Goal: Information Seeking & Learning: Learn about a topic

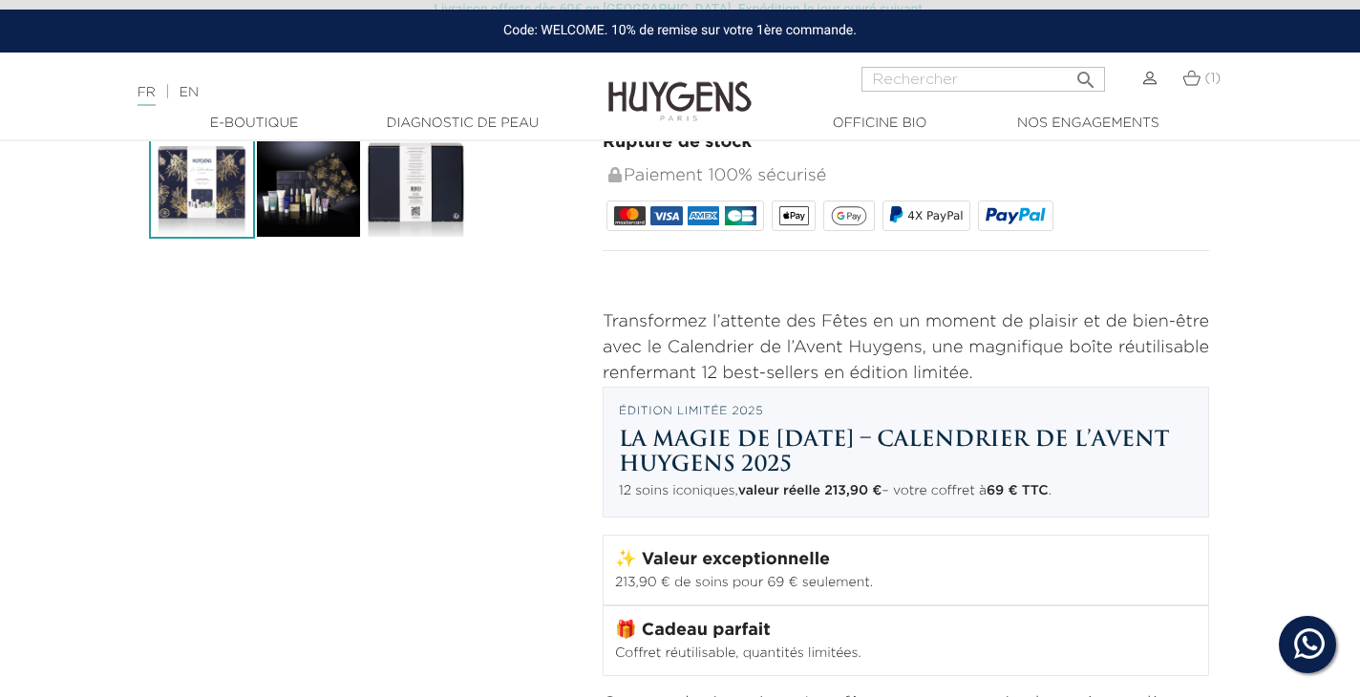
scroll to position [627, 1]
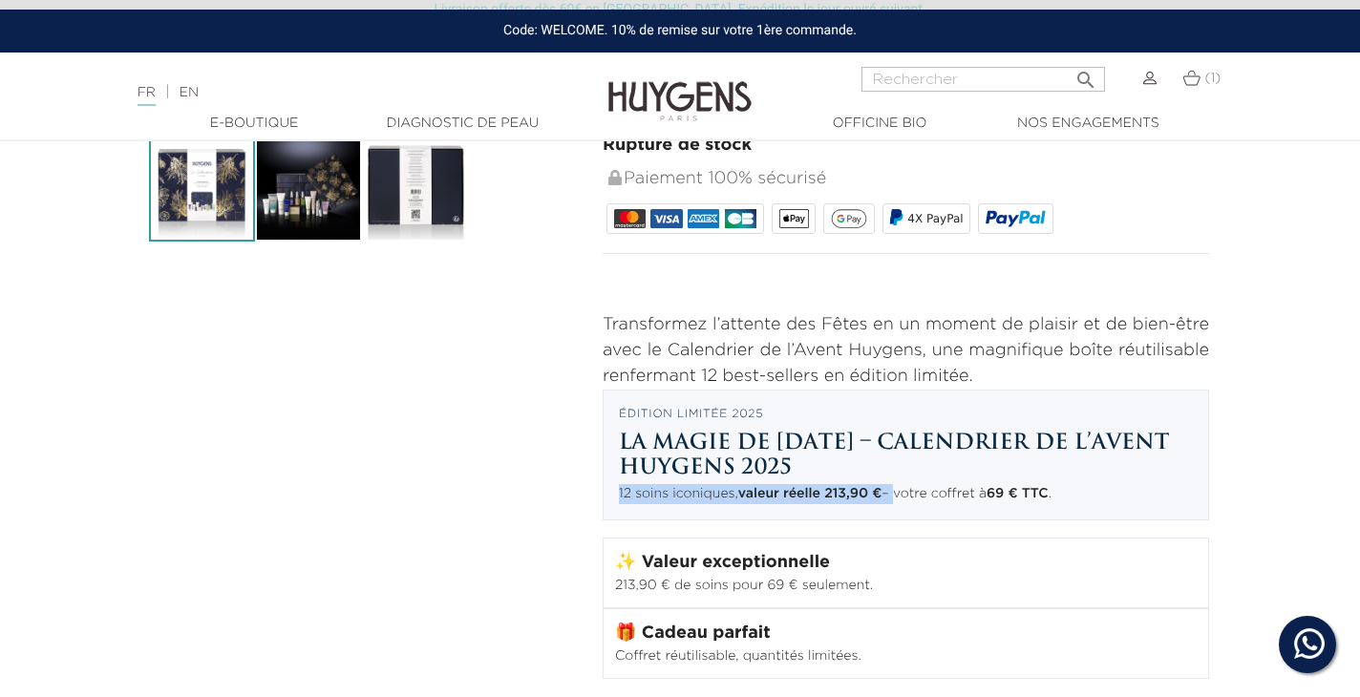
drag, startPoint x: 897, startPoint y: 495, endPoint x: 604, endPoint y: 492, distance: 293.2
click at [604, 492] on div "Édition limitée 2025 La magie de Noël – Calendrier de l’Avent Huygens 2025 12 s…" at bounding box center [906, 456] width 606 height 132
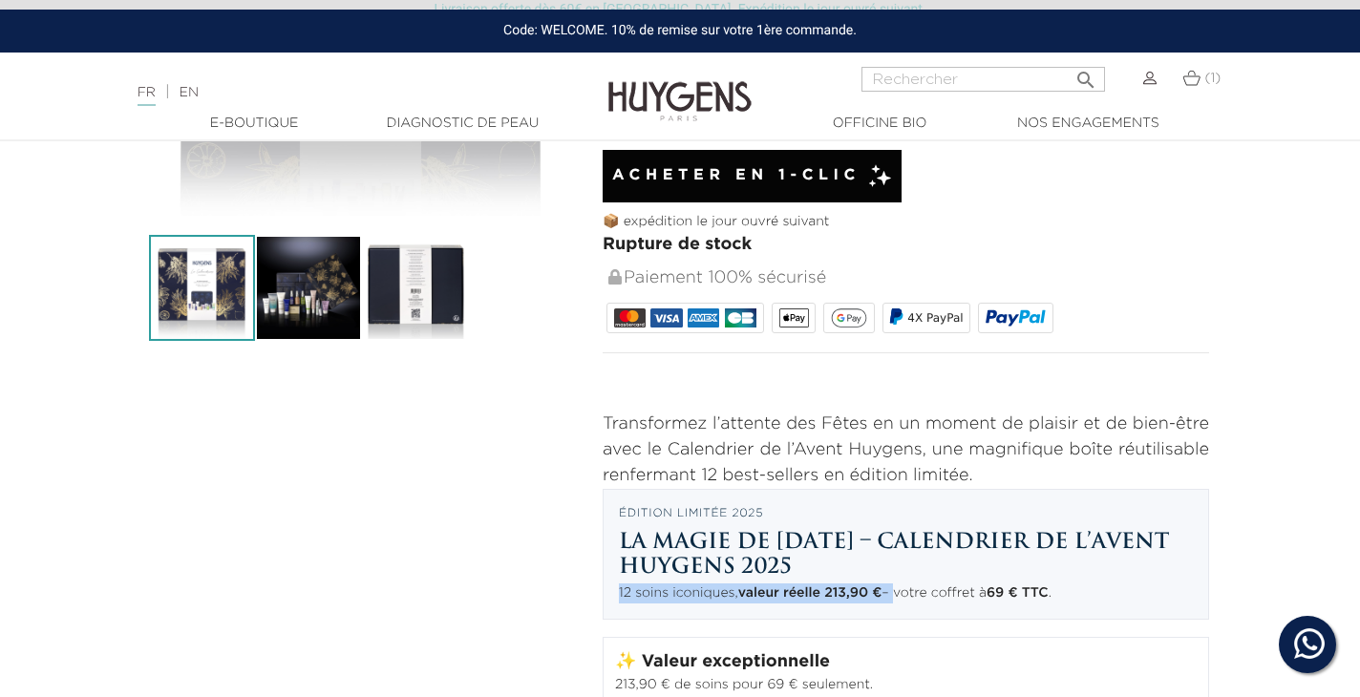
scroll to position [563, 1]
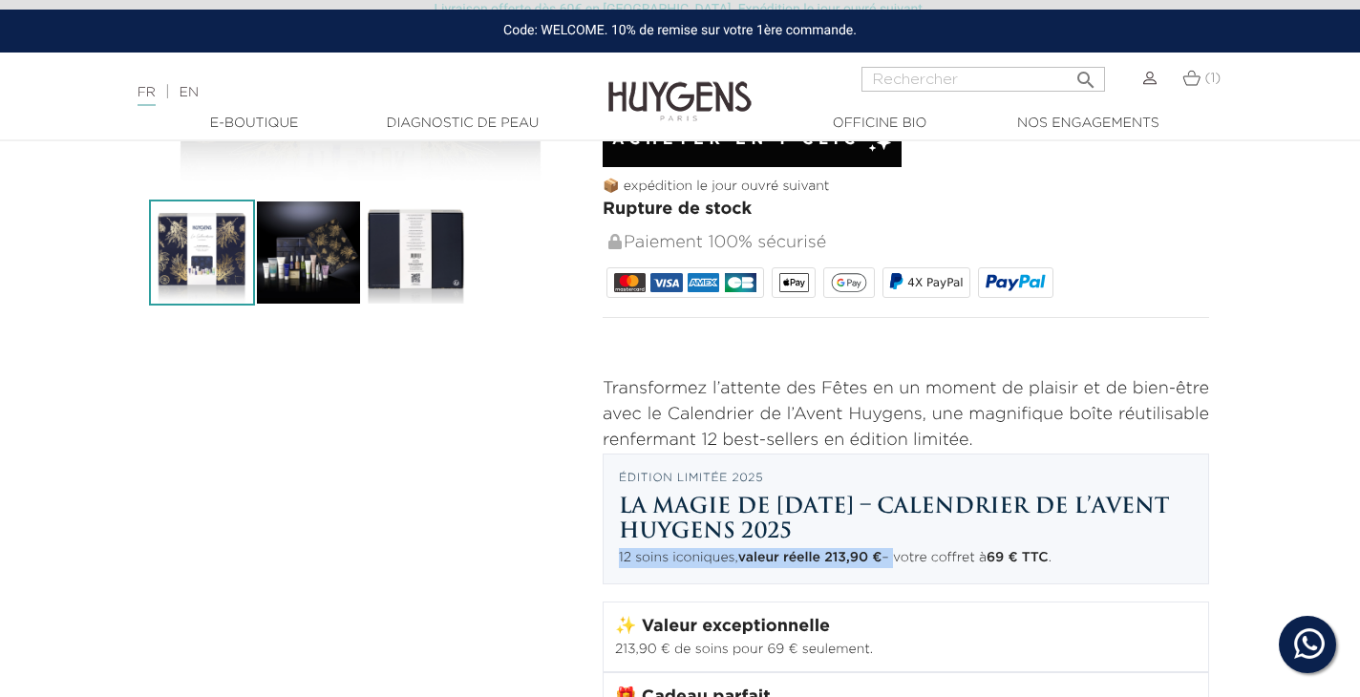
click at [886, 555] on p "12 soins iconiques, valeur réelle 213,90 € – votre coffret à 69 € TTC ." at bounding box center [906, 558] width 574 height 20
drag, startPoint x: 892, startPoint y: 555, endPoint x: 618, endPoint y: 553, distance: 274.1
click at [618, 553] on div "Édition limitée 2025 La magie de Noël – Calendrier de l’Avent Huygens 2025 12 s…" at bounding box center [906, 520] width 606 height 132
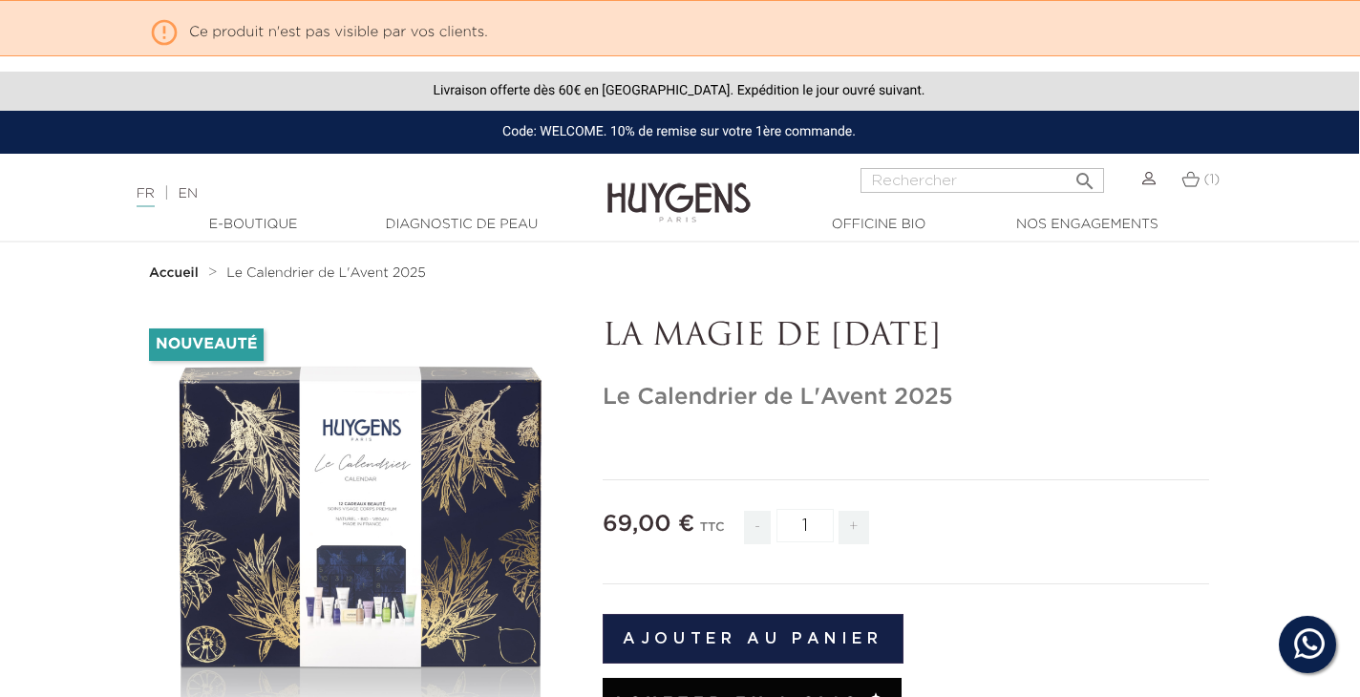
scroll to position [0, 1]
drag, startPoint x: 938, startPoint y: 335, endPoint x: 613, endPoint y: 336, distance: 324.7
click at [613, 336] on p "LA MAGIE DE [DATE]" at bounding box center [906, 337] width 606 height 36
click at [604, 339] on p "LA MAGIE DE [DATE]" at bounding box center [906, 337] width 606 height 36
drag, startPoint x: 607, startPoint y: 339, endPoint x: 940, endPoint y: 346, distance: 332.4
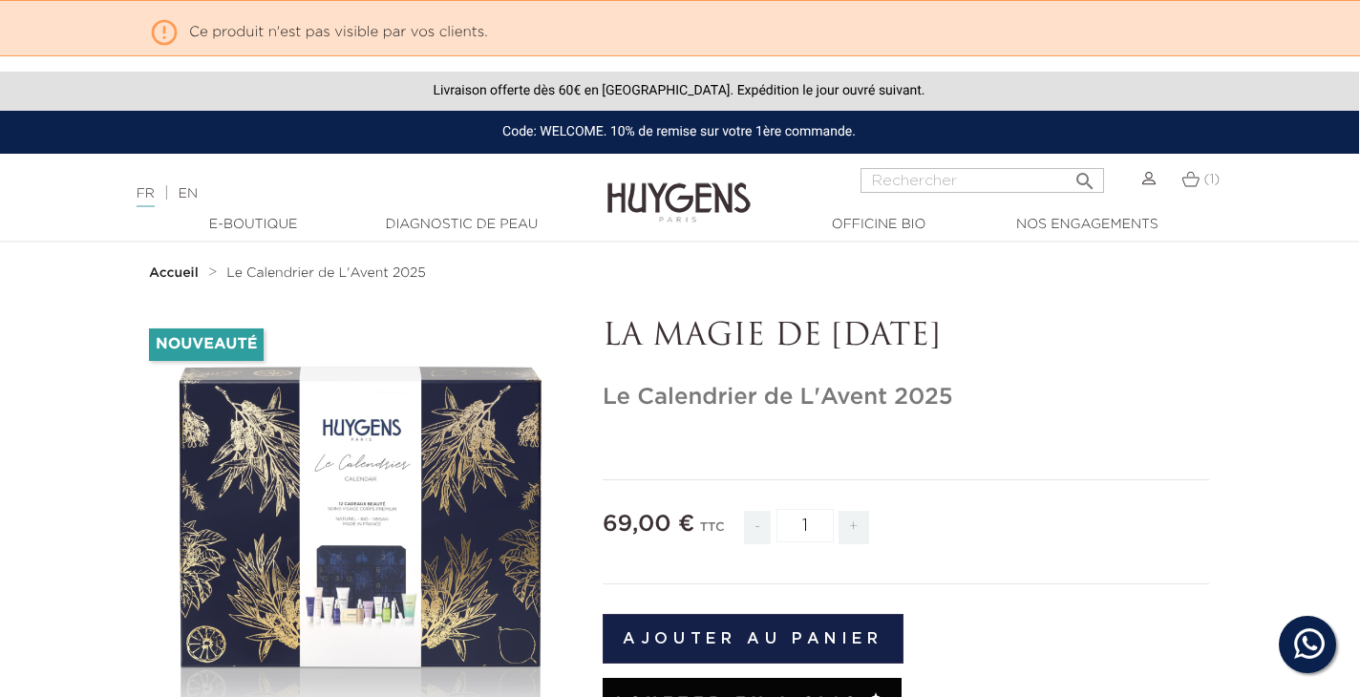
click at [940, 346] on p "LA MAGIE DE [DATE]" at bounding box center [906, 337] width 606 height 36
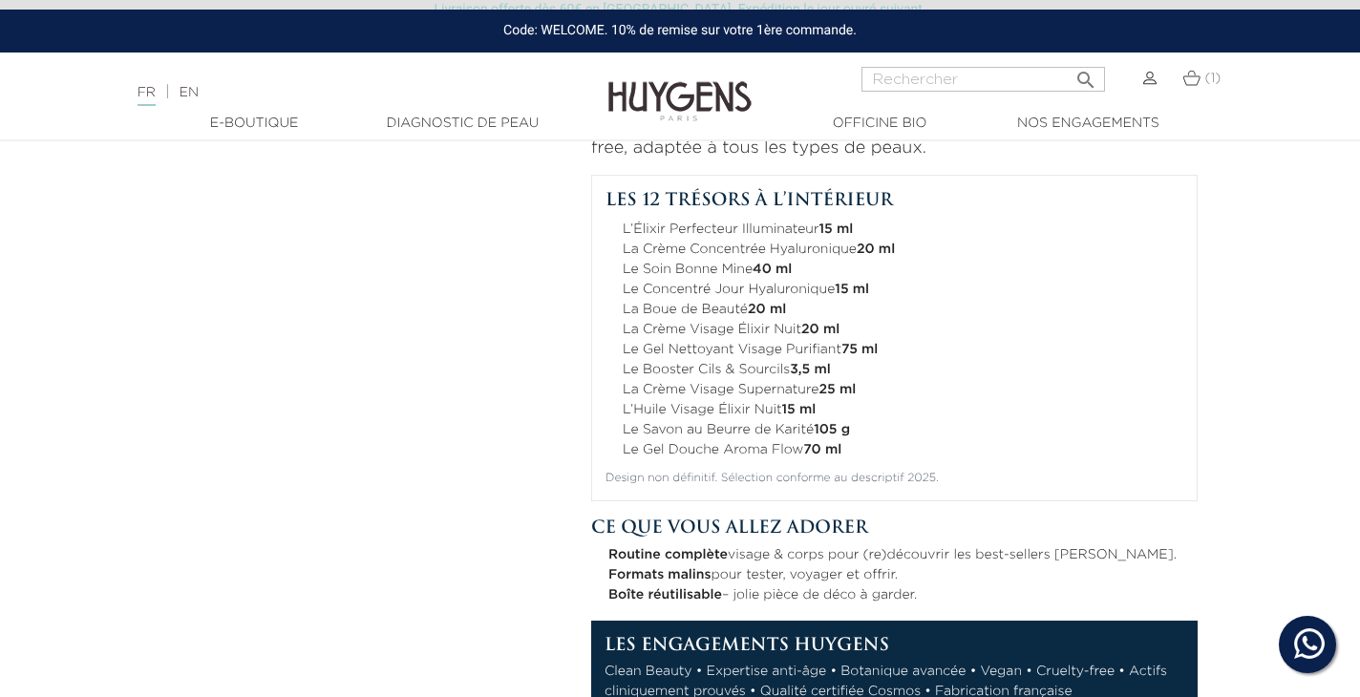
scroll to position [1266, 12]
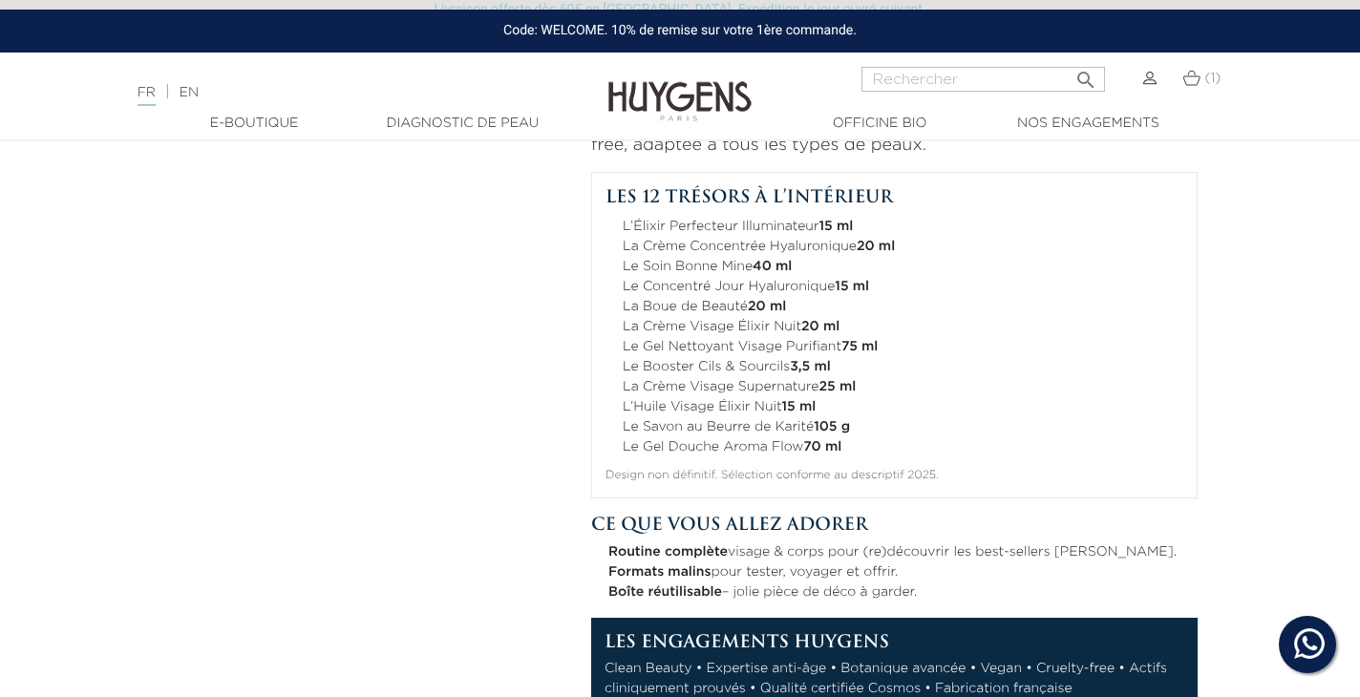
click at [640, 486] on div "Les 12 trésors à l’intérieur L’Élixir Perfecteur Illuminateur 15 ml La Crème Co…" at bounding box center [894, 335] width 606 height 327
click at [638, 475] on p "Design non définitif. Sélection conforme au descriptif 2025." at bounding box center [894, 475] width 578 height 17
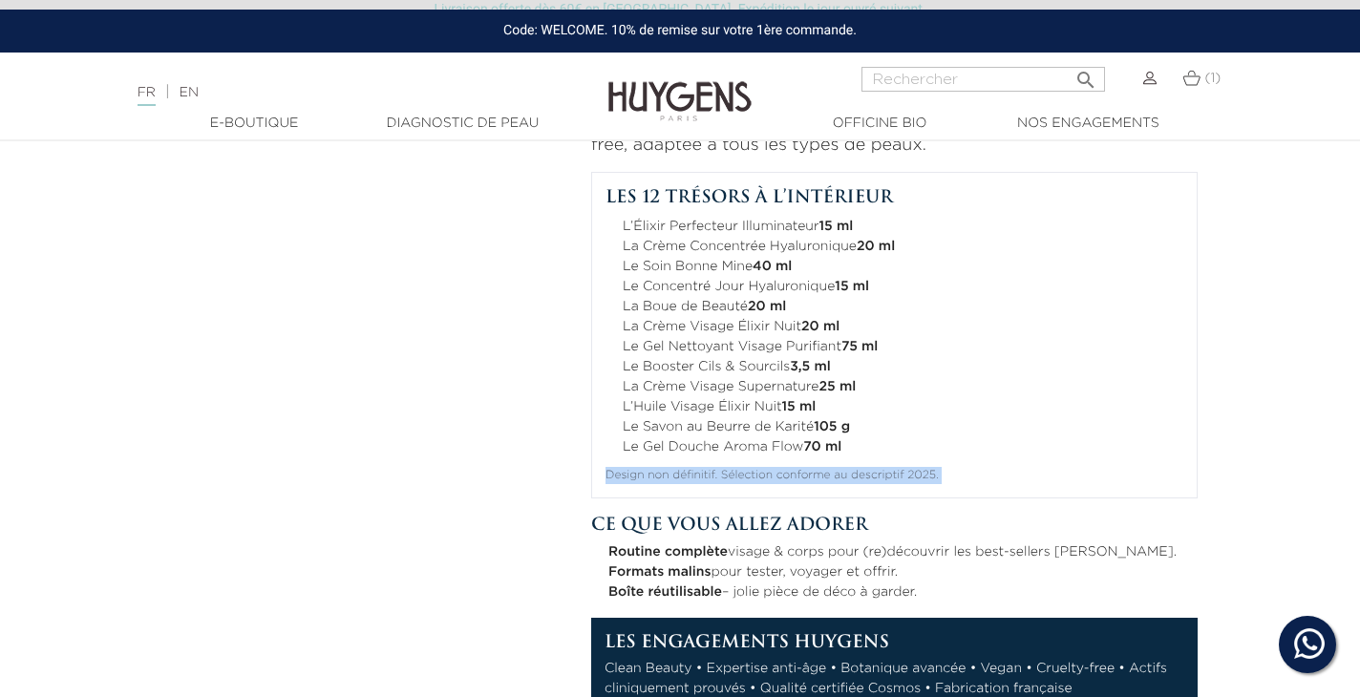
click at [638, 475] on p "Design non définitif. Sélection conforme au descriptif 2025." at bounding box center [894, 475] width 578 height 17
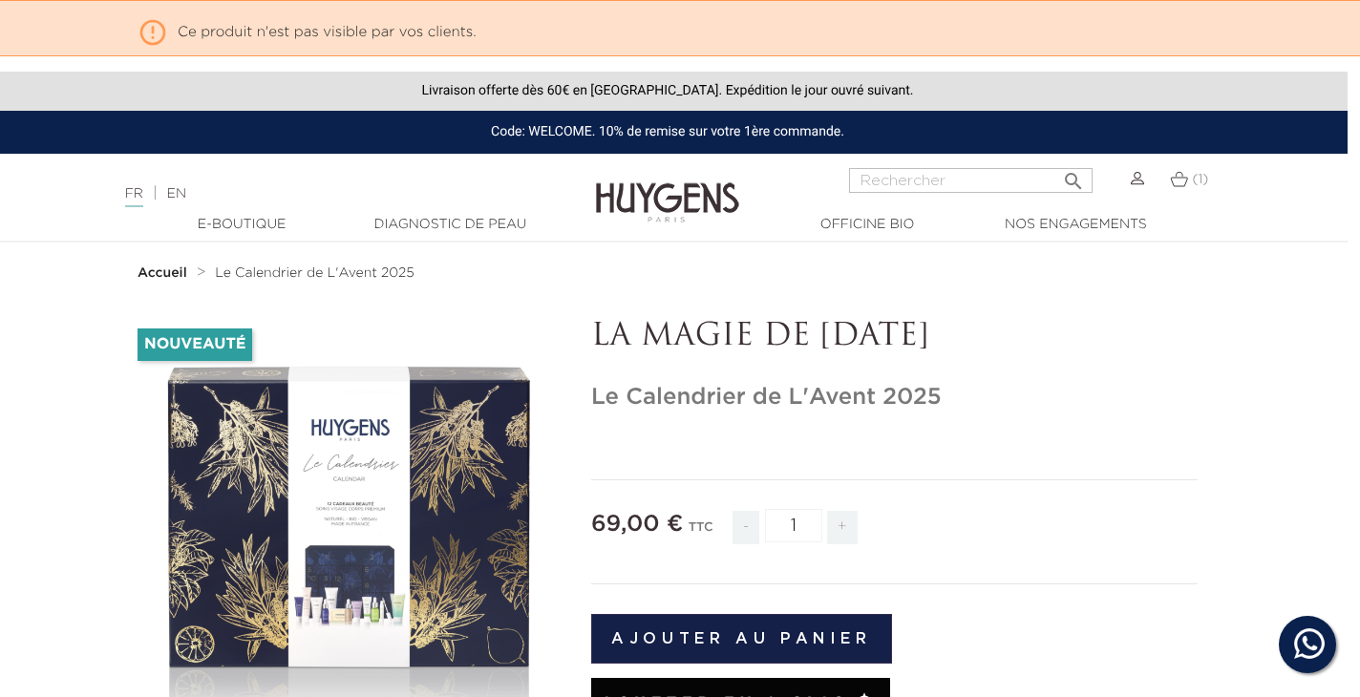
scroll to position [0, 12]
drag, startPoint x: 914, startPoint y: 331, endPoint x: 596, endPoint y: 332, distance: 318.0
click at [596, 332] on p "LA MAGIE DE [DATE]" at bounding box center [894, 337] width 606 height 36
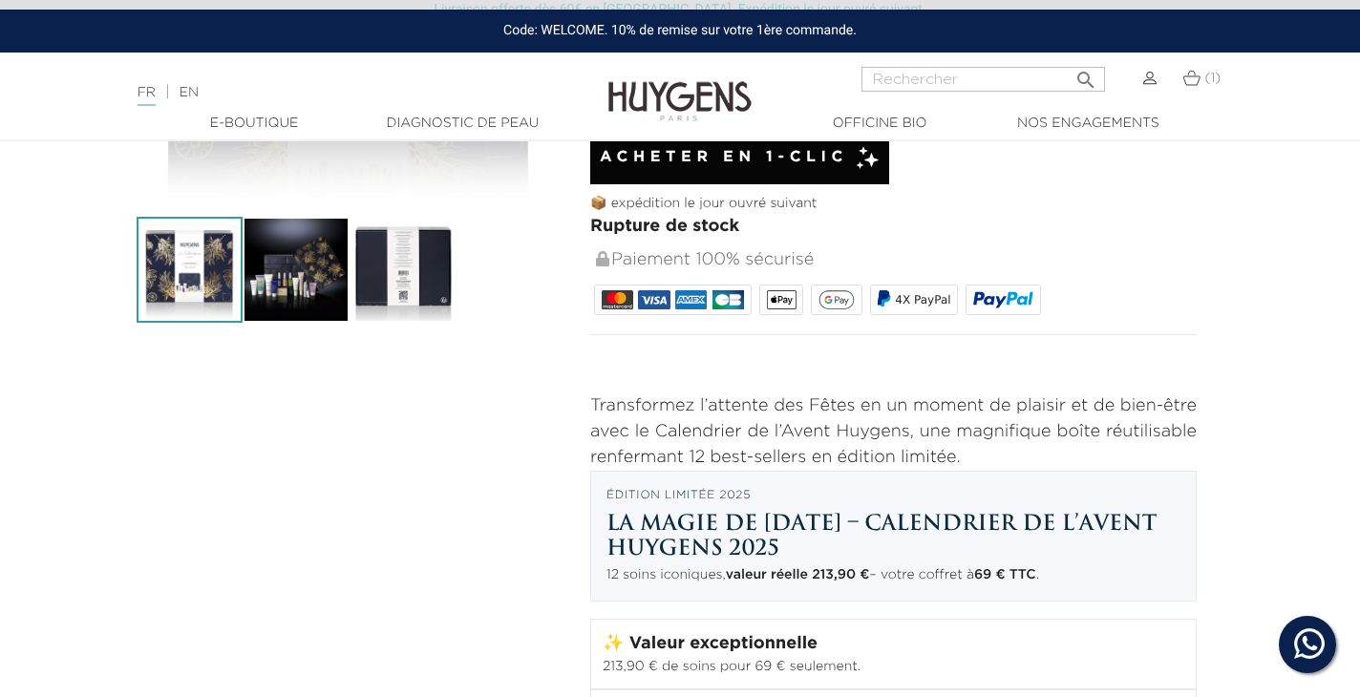
scroll to position [547, 13]
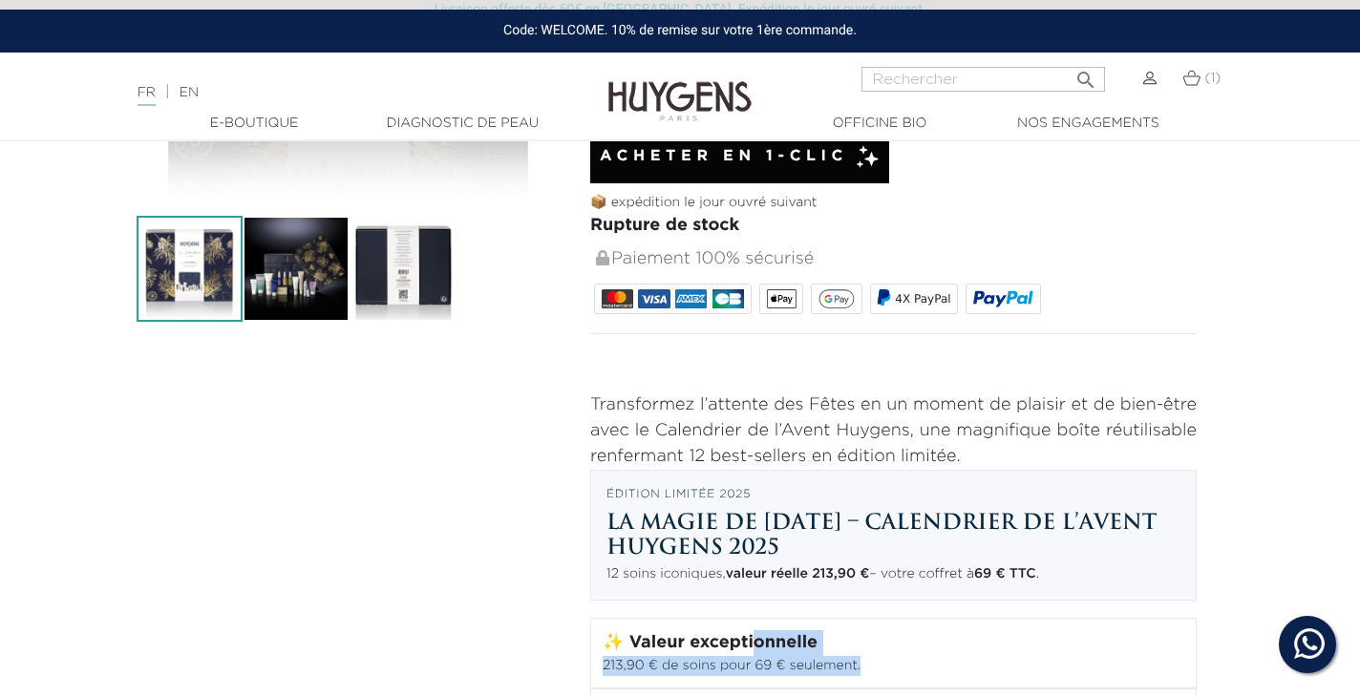
drag, startPoint x: 876, startPoint y: 661, endPoint x: 753, endPoint y: 647, distance: 124.0
click at [753, 647] on div "✨ Valeur exceptionnelle 213,90 € de soins pour 69 € seulement." at bounding box center [893, 653] width 606 height 71
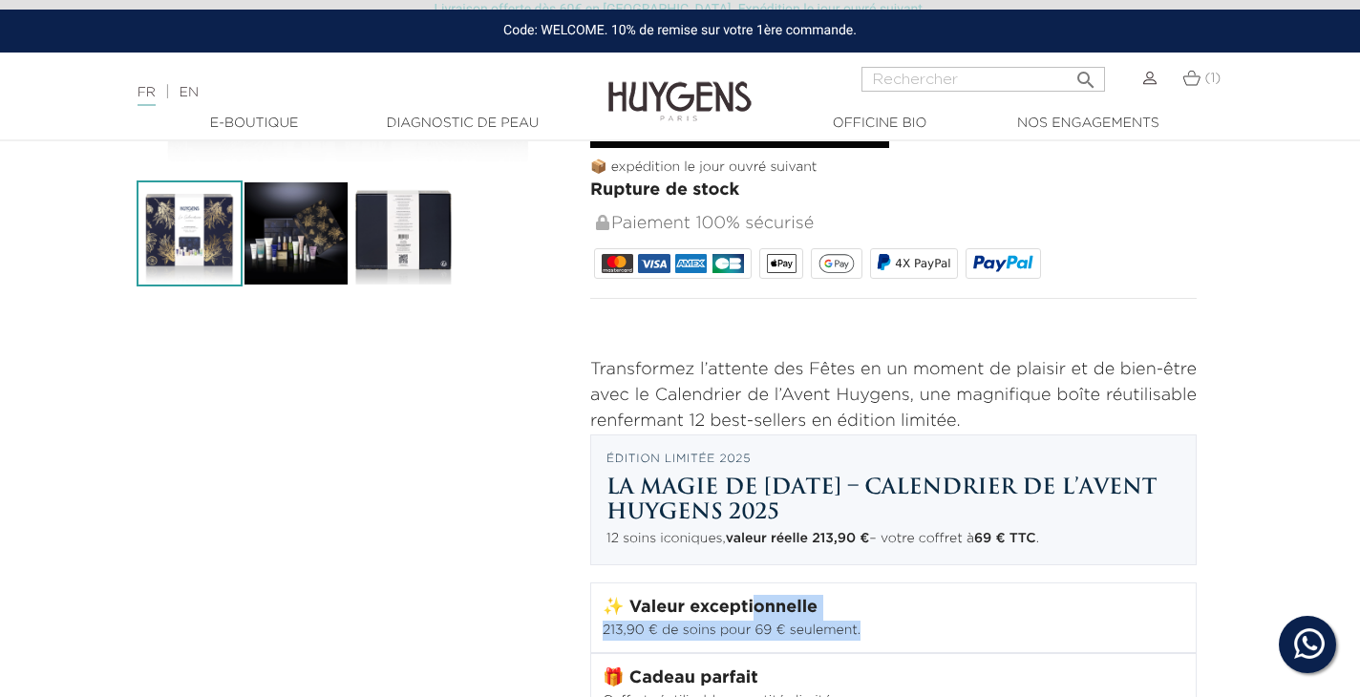
scroll to position [584, 13]
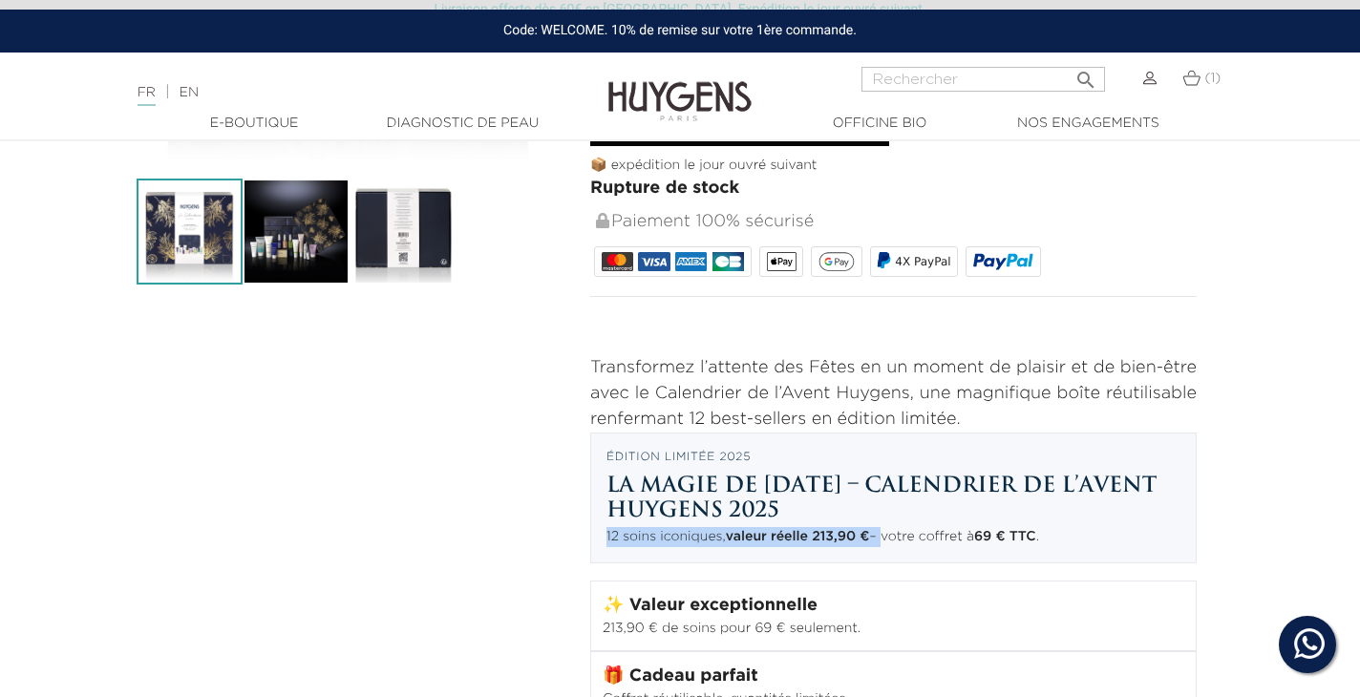
drag, startPoint x: 883, startPoint y: 530, endPoint x: 604, endPoint y: 531, distance: 278.9
click at [604, 531] on div "Édition limitée 2025 La magie de Noël – Calendrier de l’Avent Huygens 2025 12 s…" at bounding box center [893, 499] width 606 height 132
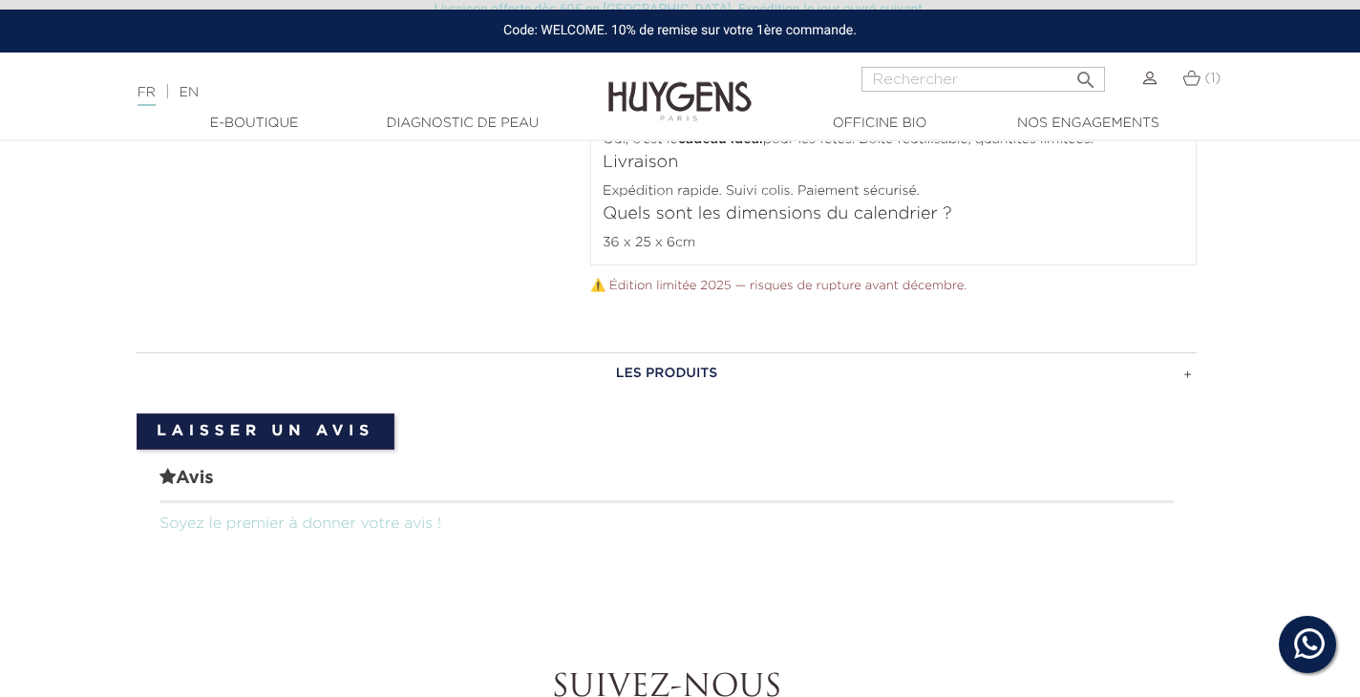
scroll to position [2140, 13]
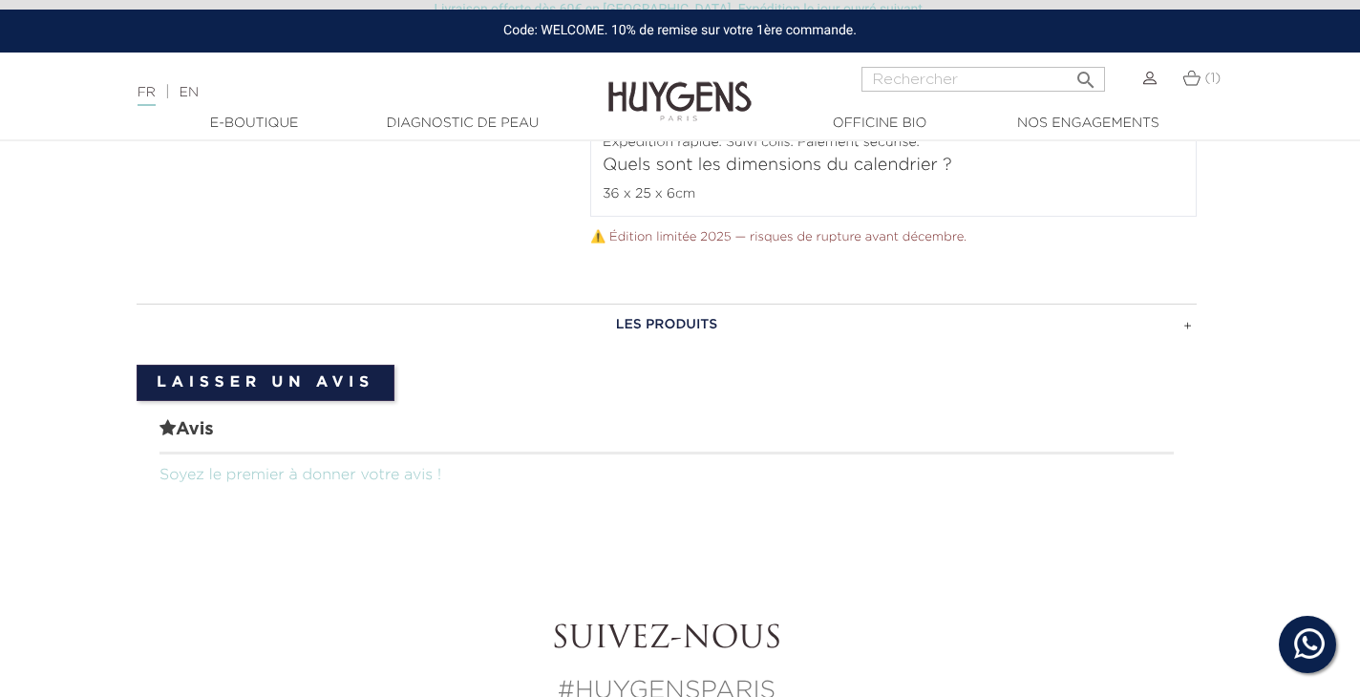
click at [772, 329] on h3 "LES PRODUITS" at bounding box center [667, 325] width 1060 height 42
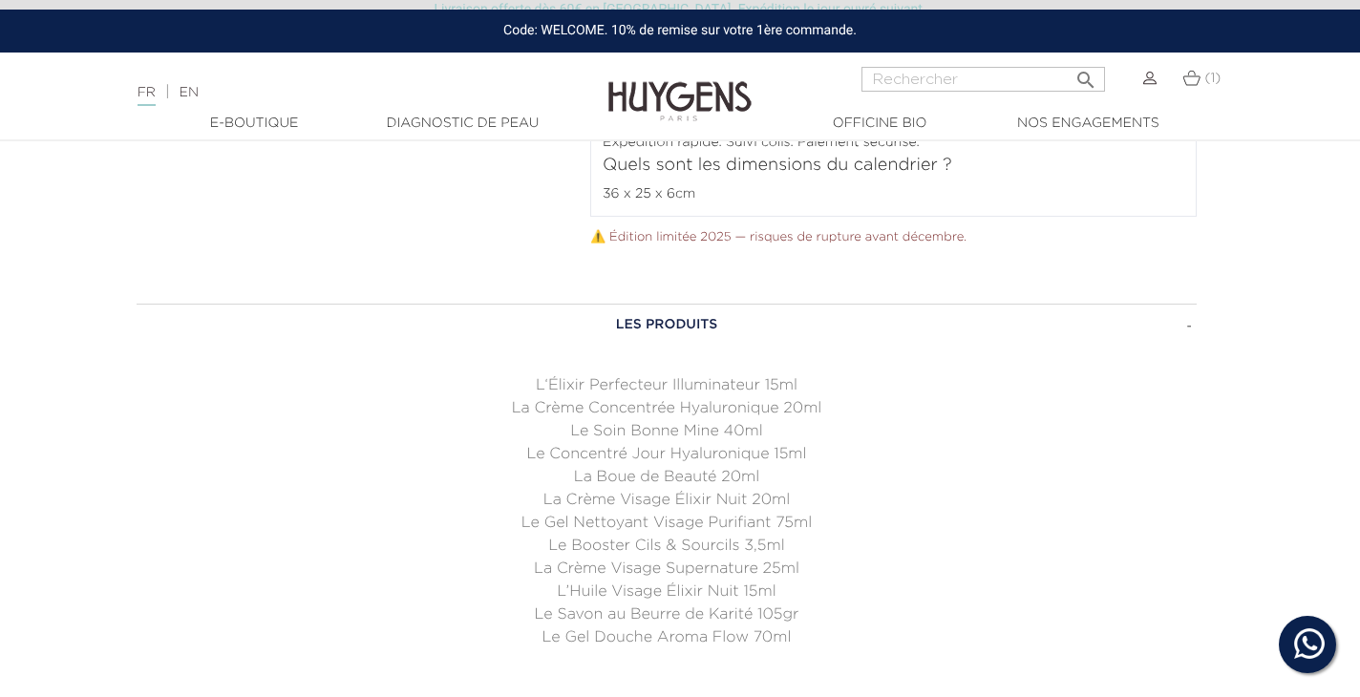
click at [772, 329] on h3 "LES PRODUITS" at bounding box center [667, 325] width 1060 height 42
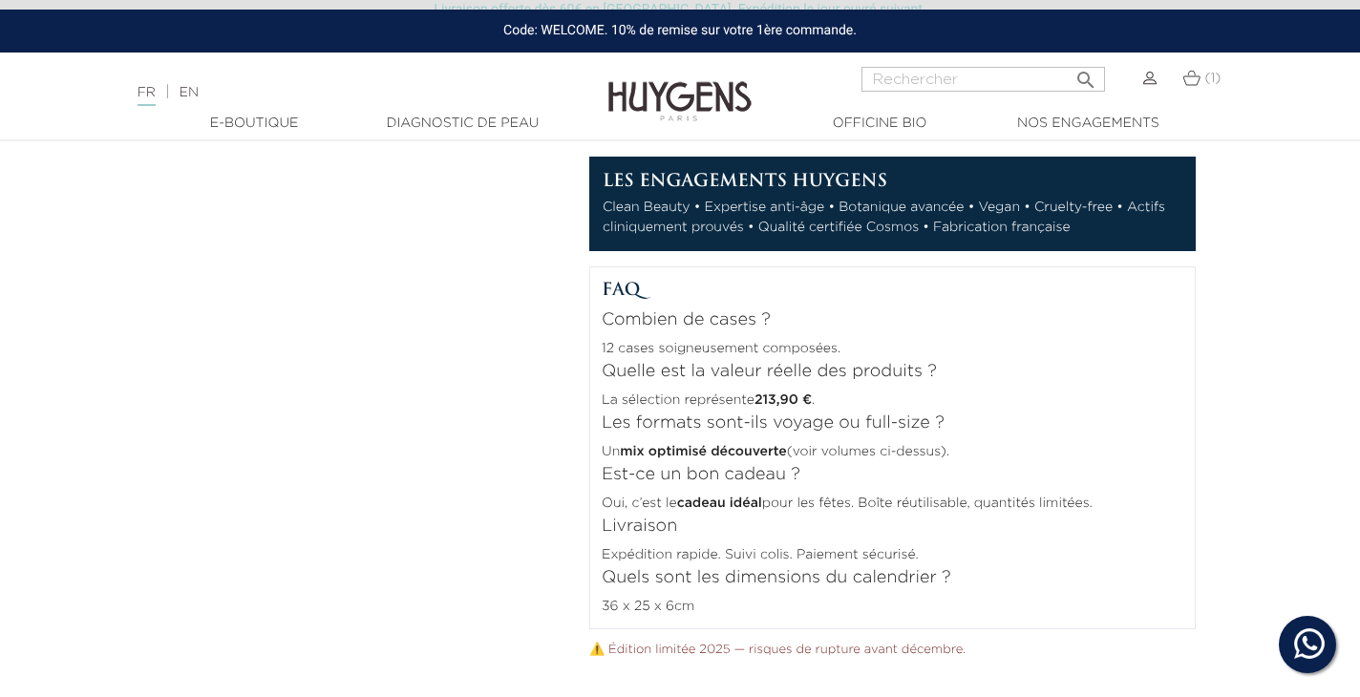
scroll to position [1471, 14]
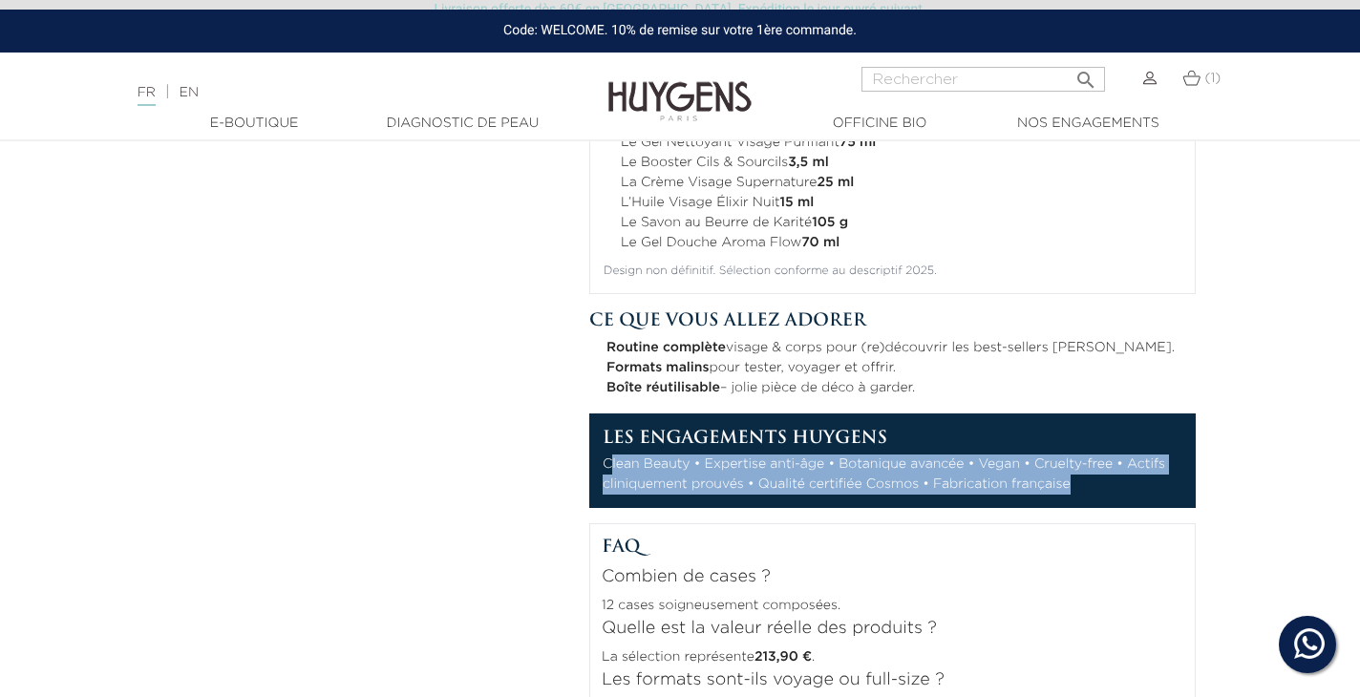
drag, startPoint x: 1096, startPoint y: 479, endPoint x: 613, endPoint y: 452, distance: 484.0
click at [613, 455] on p "Clean Beauty • Expertise anti-âge • Botanique avancée • Vegan • Cruelty-free • …" at bounding box center [893, 475] width 580 height 40
click at [917, 489] on p "Clean Beauty • Expertise anti-âge • Botanique avancée • Vegan • Cruelty-free • …" at bounding box center [893, 475] width 580 height 40
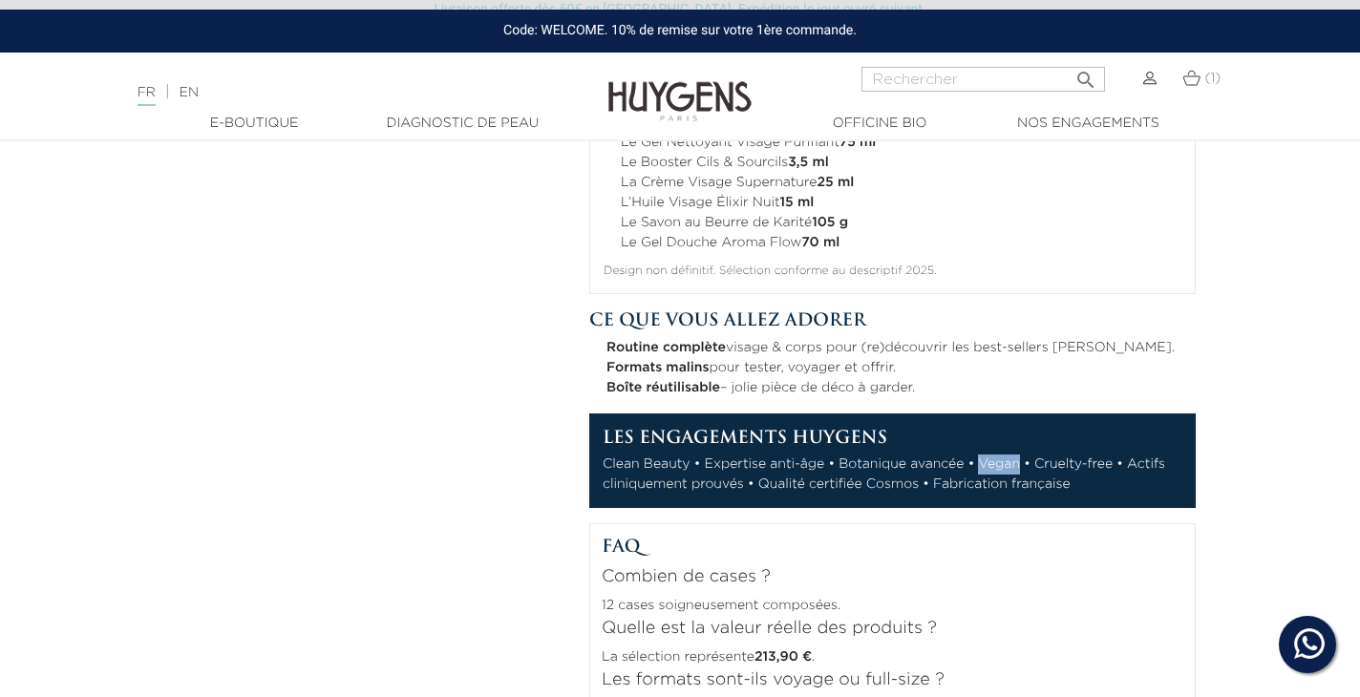
drag, startPoint x: 1019, startPoint y: 452, endPoint x: 982, endPoint y: 466, distance: 39.9
click at [982, 466] on p "Clean Beauty • Expertise anti-âge • Botanique avancée • Vegan • Cruelty-free • …" at bounding box center [893, 475] width 580 height 40
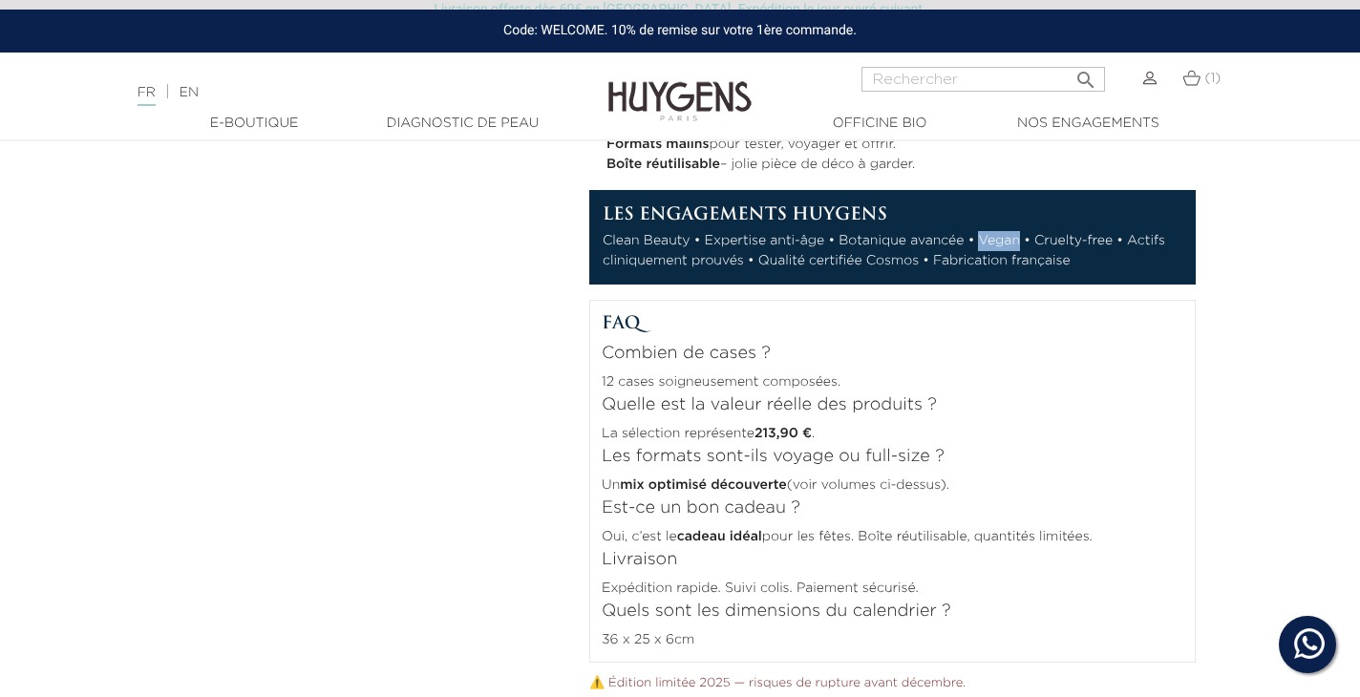
scroll to position [1662, 14]
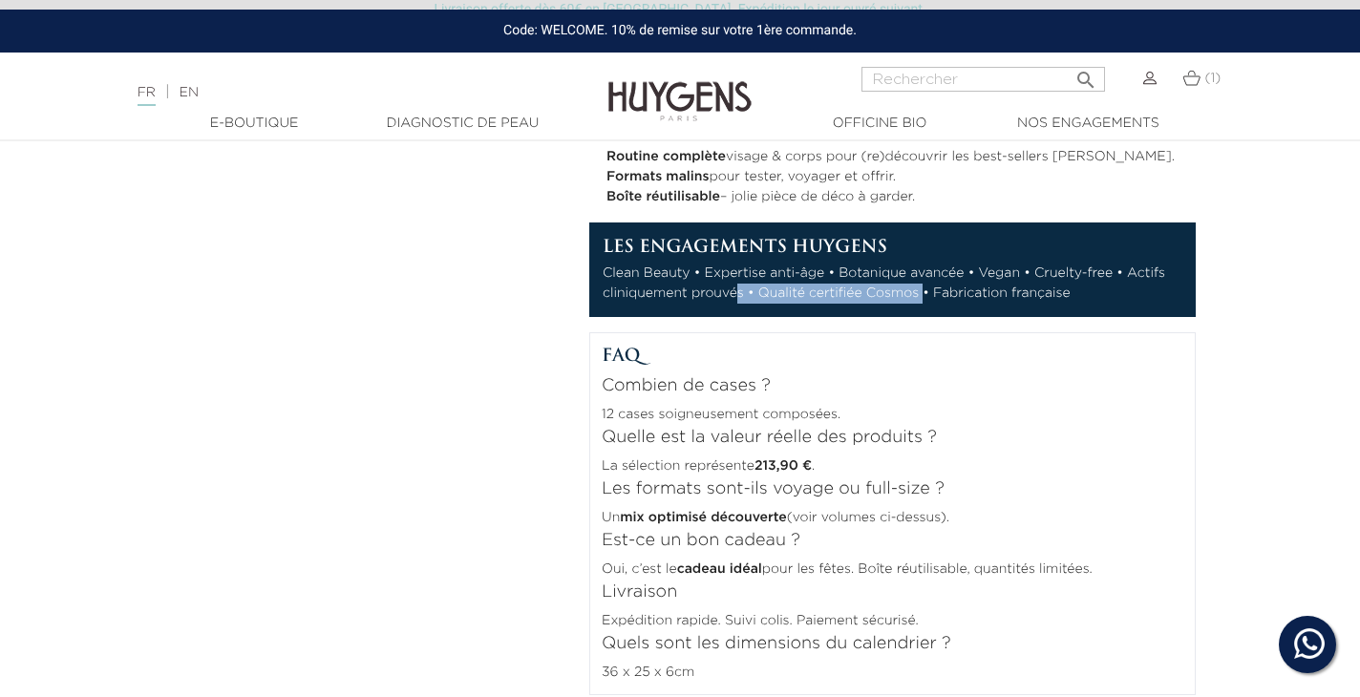
drag, startPoint x: 922, startPoint y: 286, endPoint x: 739, endPoint y: 285, distance: 182.4
click at [739, 285] on p "Clean Beauty • Expertise anti-âge • Botanique avancée • Vegan • Cruelty-free • …" at bounding box center [893, 284] width 580 height 40
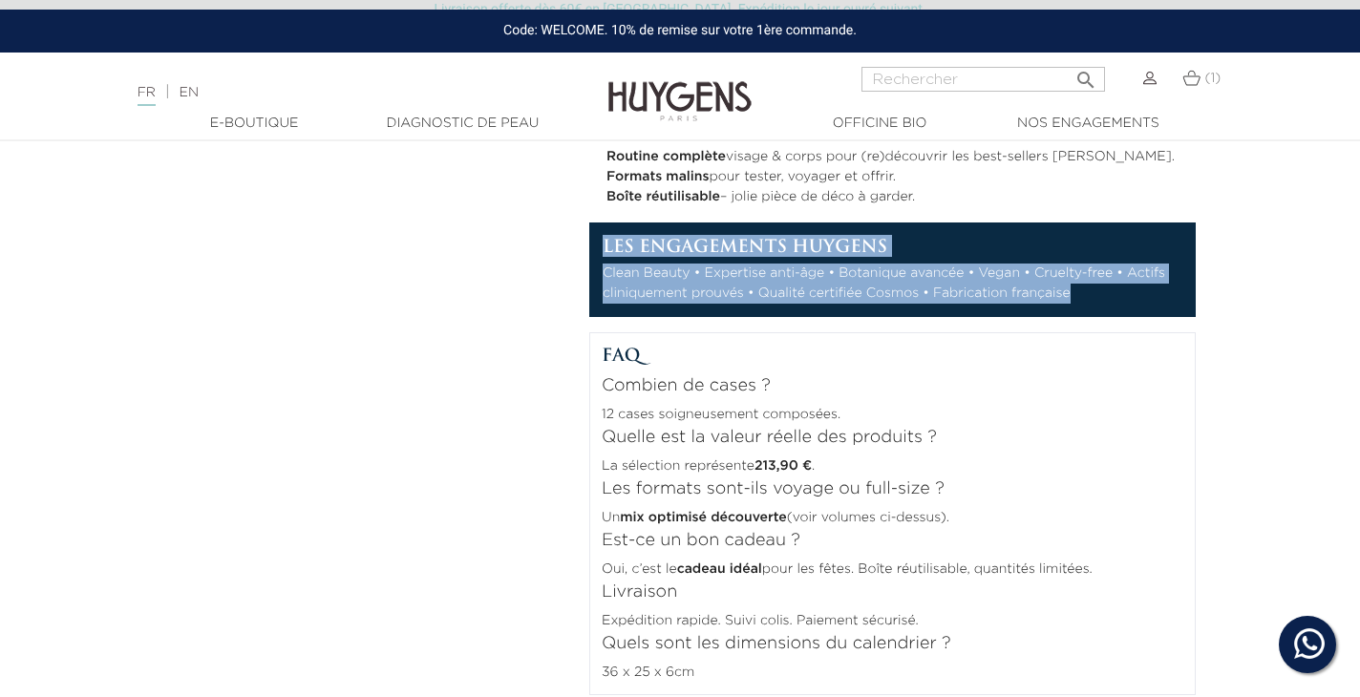
drag, startPoint x: 1078, startPoint y: 285, endPoint x: 578, endPoint y: 224, distance: 504.0
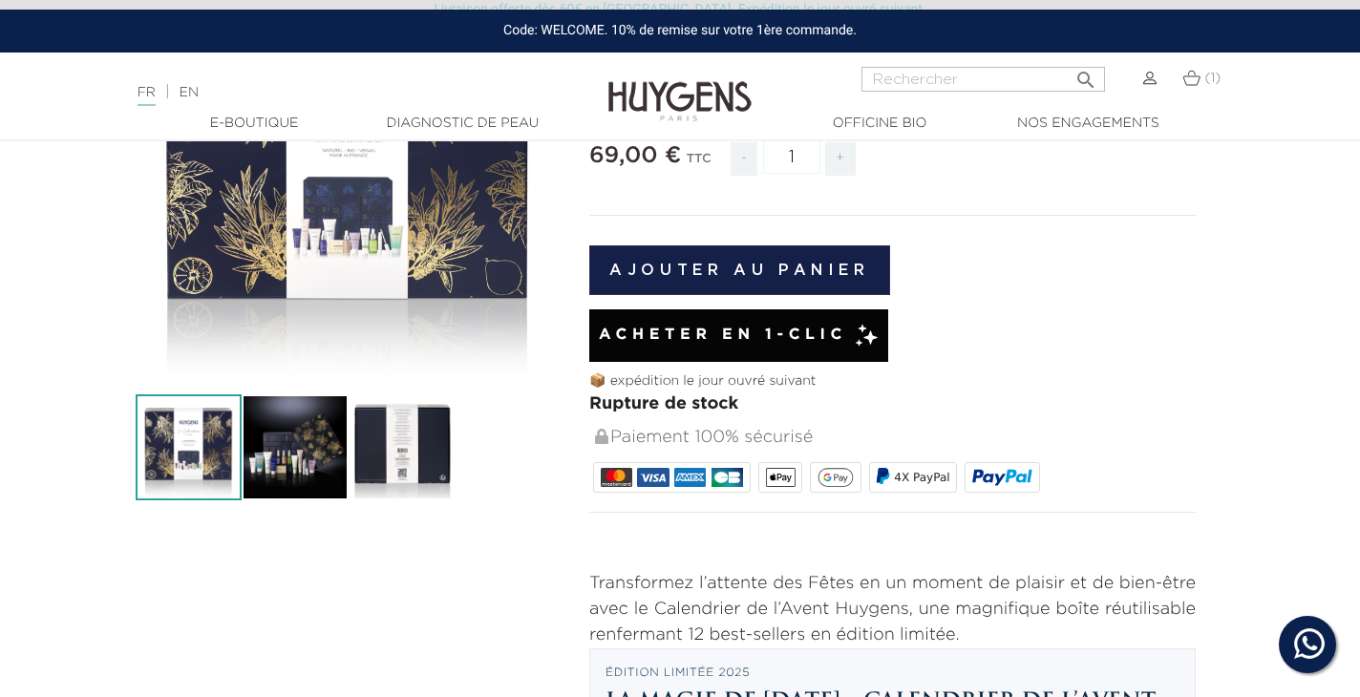
scroll to position [375, 14]
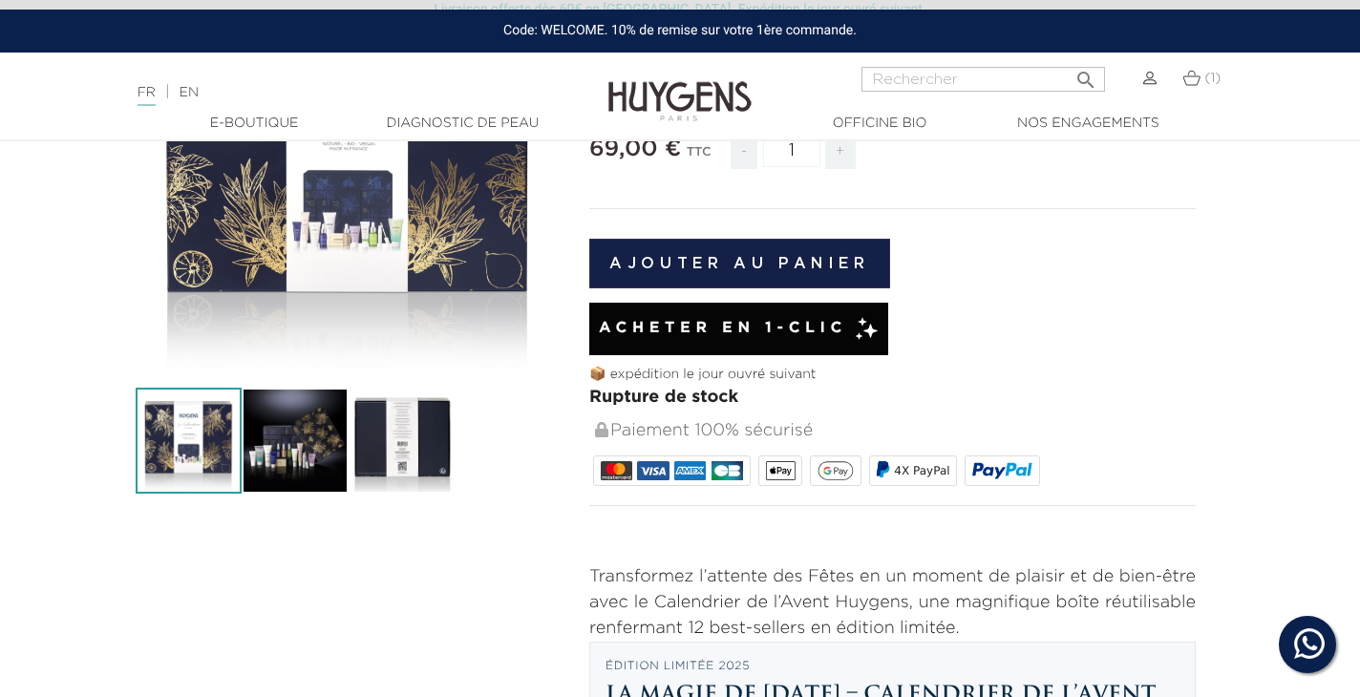
click at [437, 190] on div "" at bounding box center [348, 156] width 425 height 425
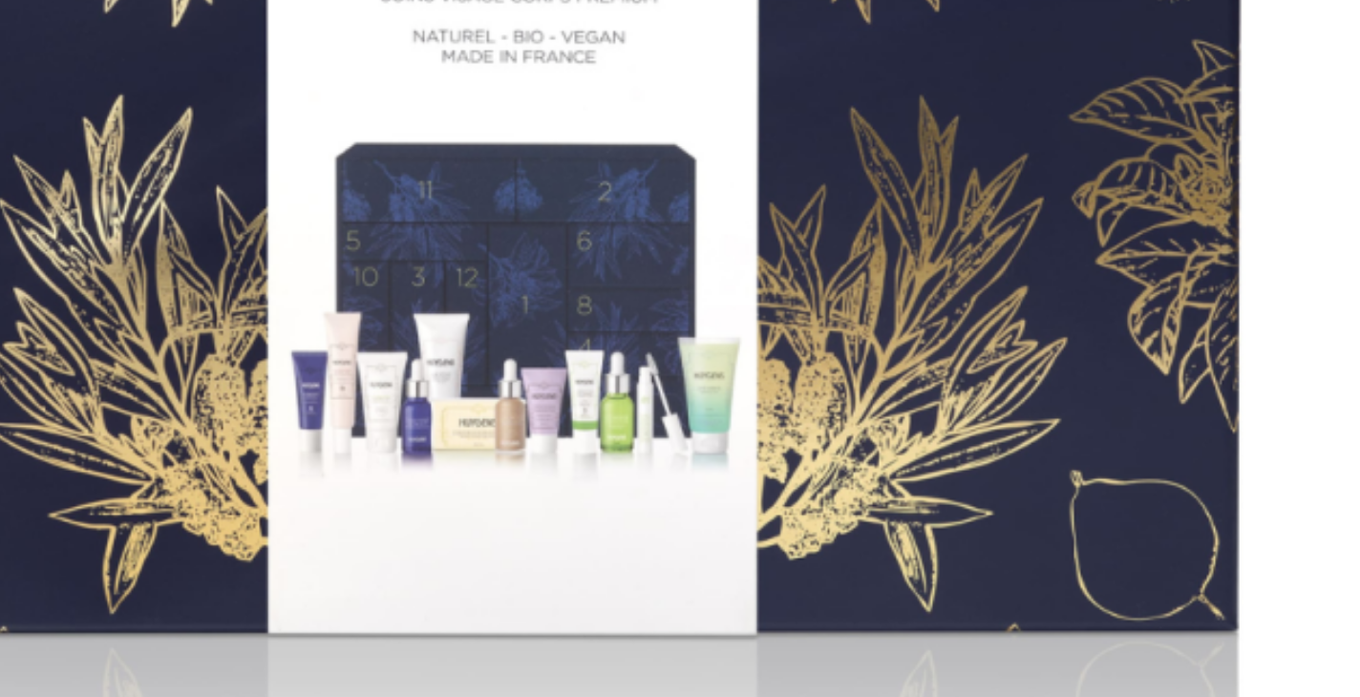
scroll to position [0, 0]
click at [570, 117] on img at bounding box center [618, 425] width 764 height 764
click at [318, 306] on img at bounding box center [618, 425] width 764 height 764
click at [570, 119] on img at bounding box center [618, 425] width 764 height 764
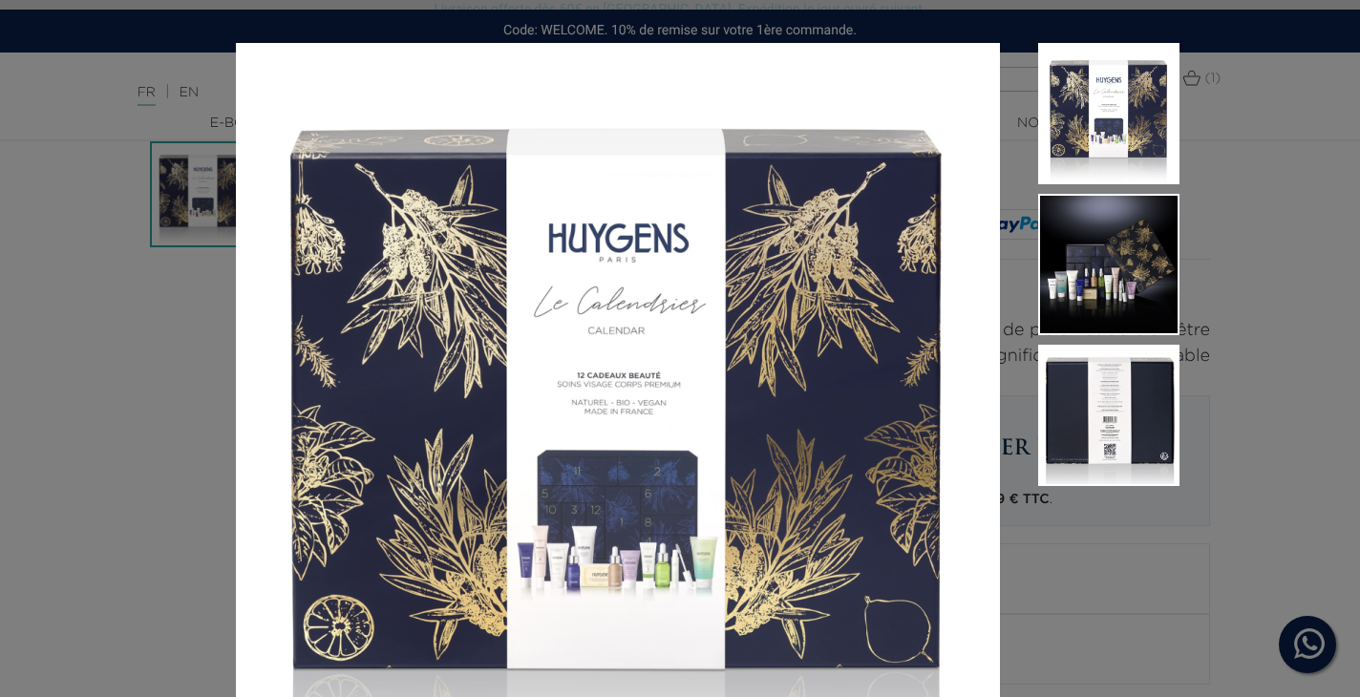
click at [1259, 482] on div at bounding box center [680, 348] width 1360 height 697
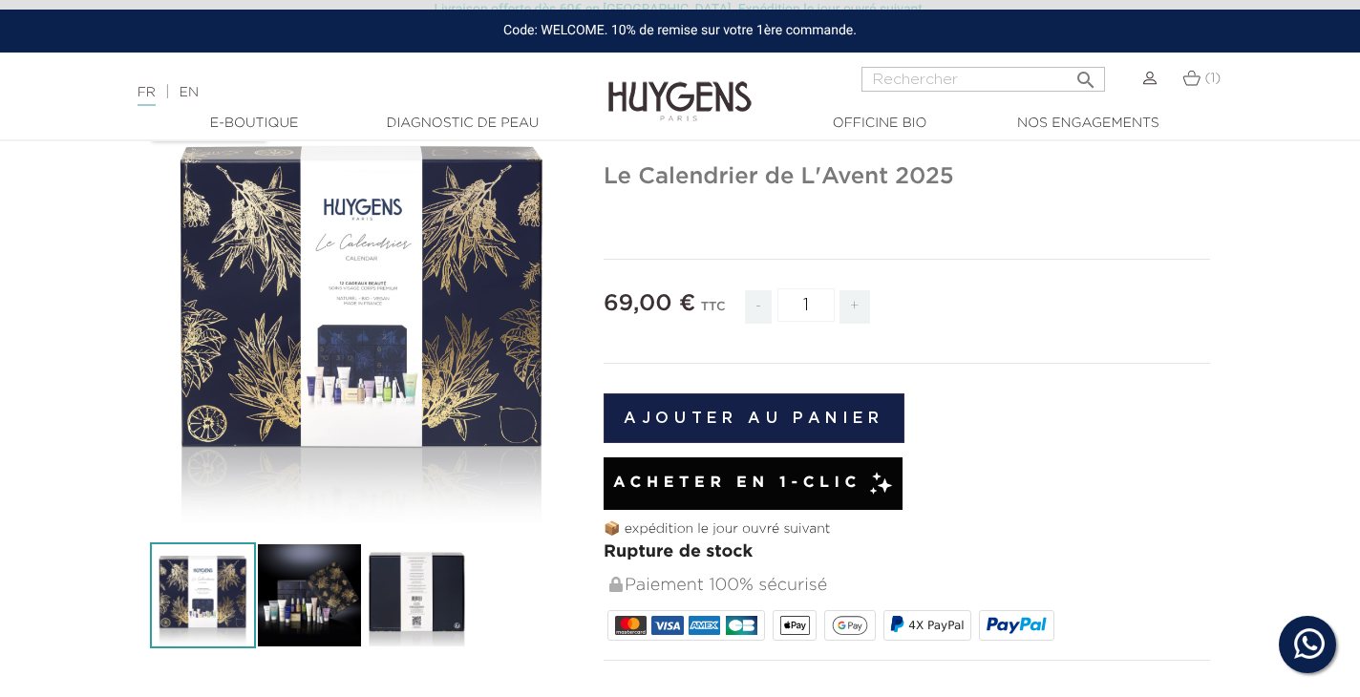
scroll to position [212, 0]
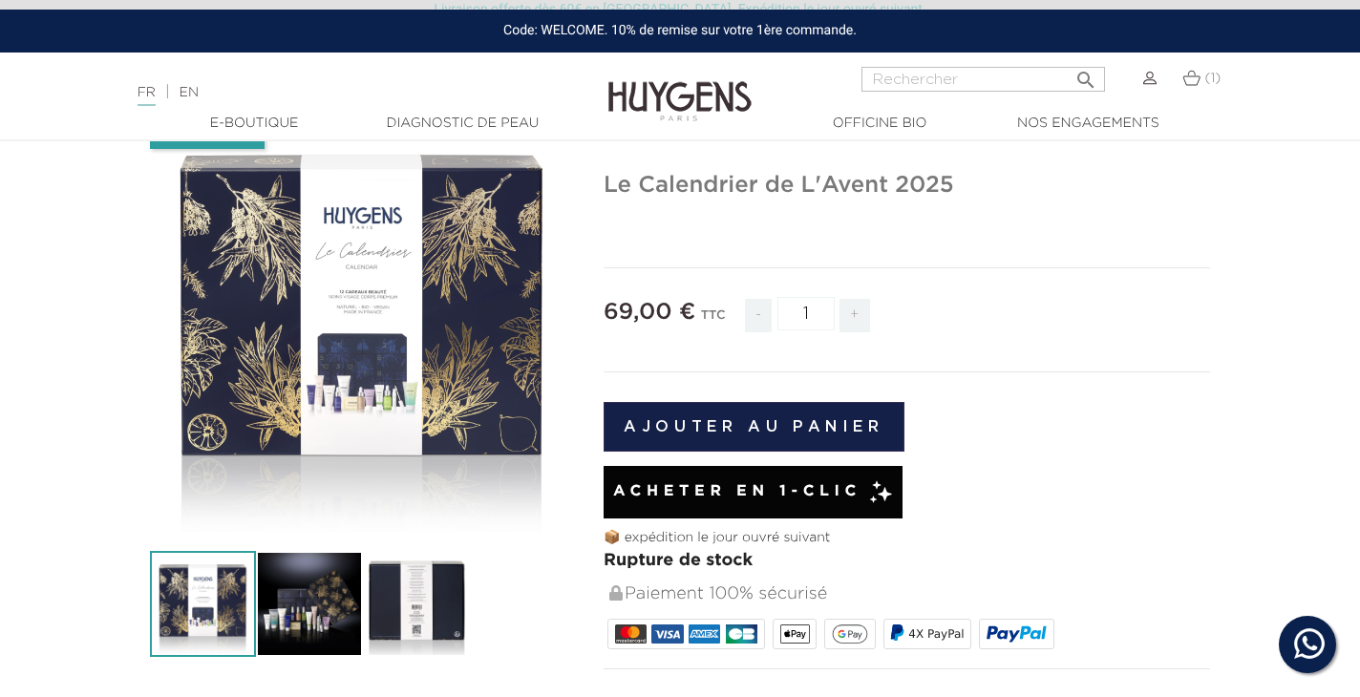
click at [436, 405] on div "" at bounding box center [362, 319] width 425 height 425
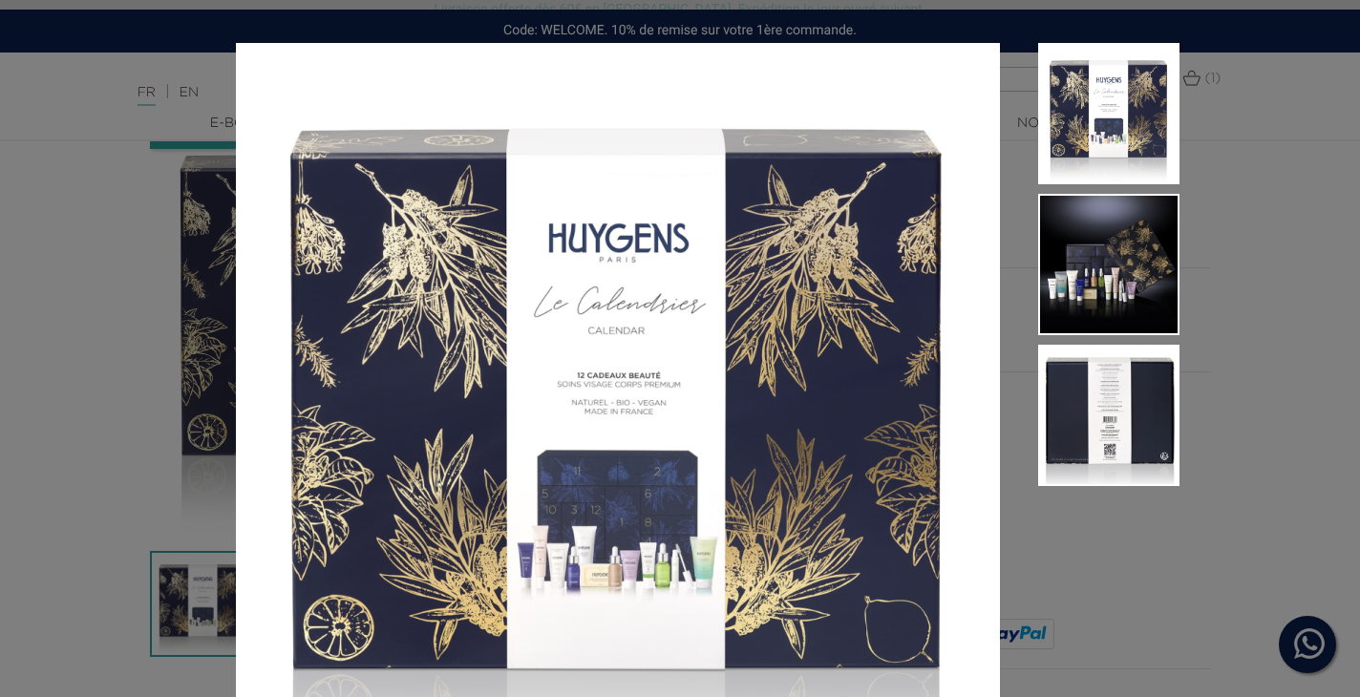
click at [620, 571] on img at bounding box center [618, 425] width 764 height 764
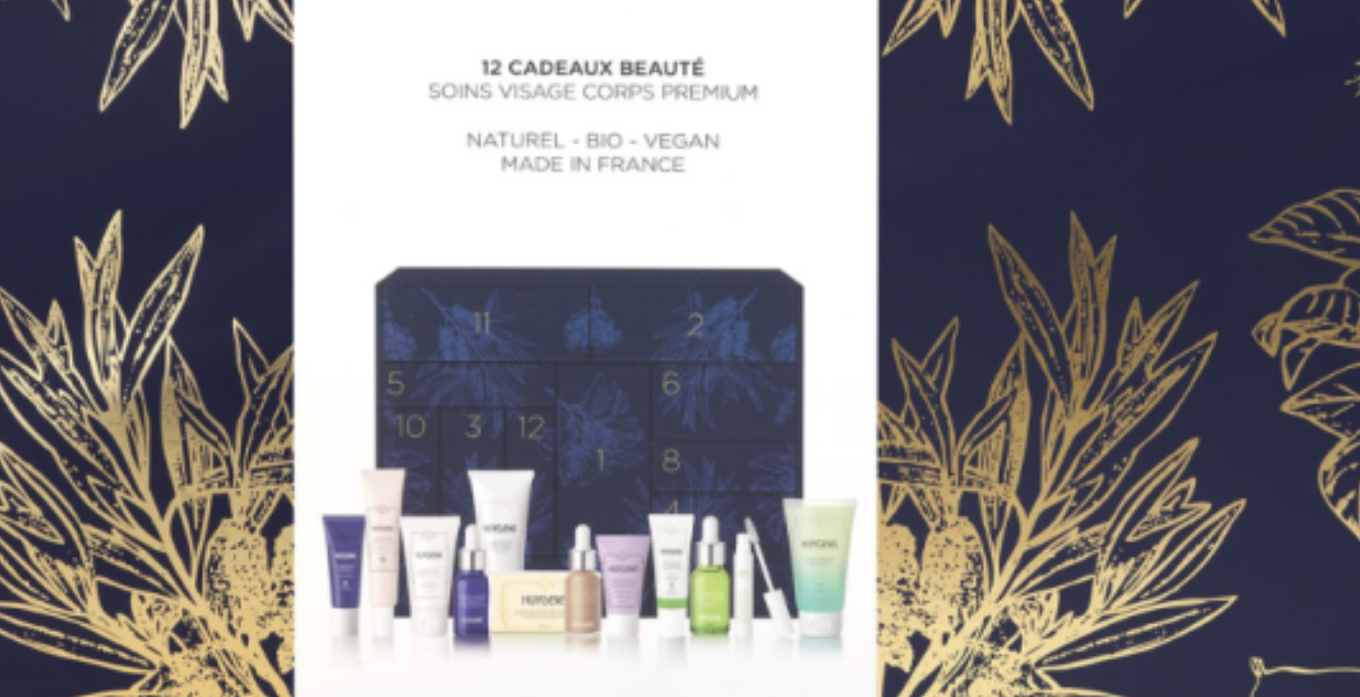
scroll to position [451, 0]
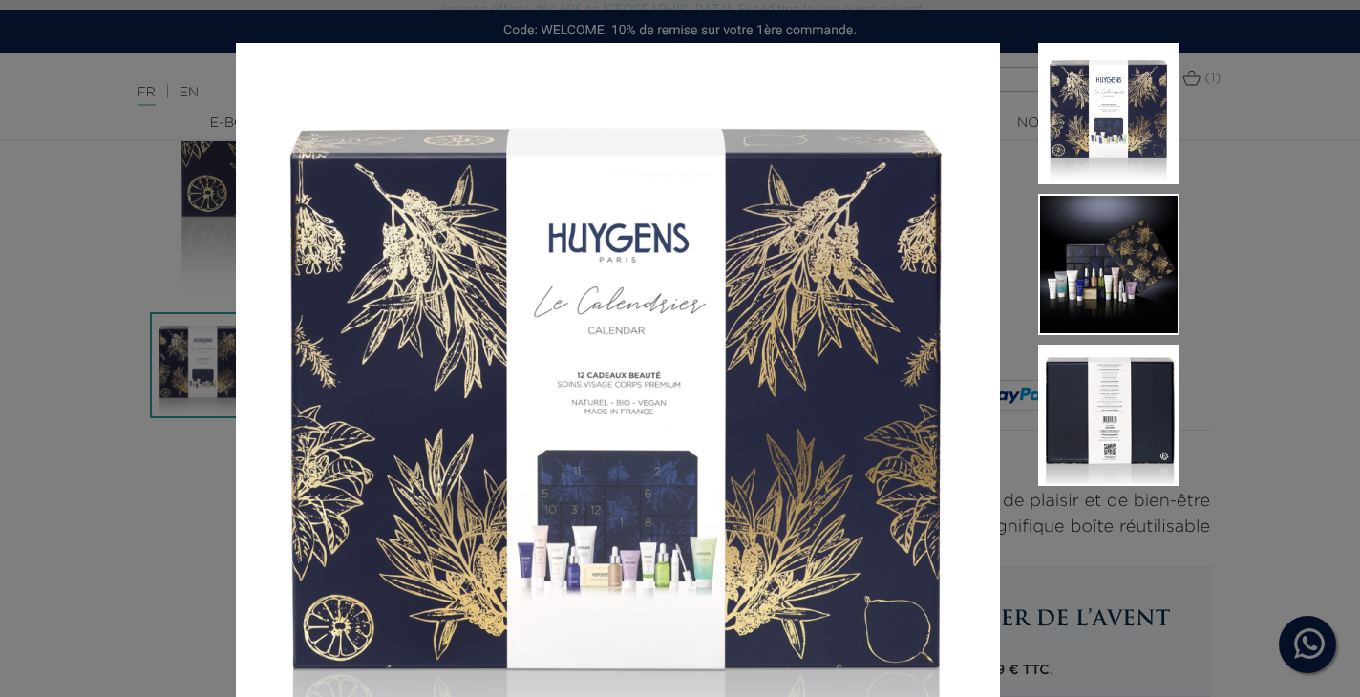
click at [1325, 97] on div at bounding box center [680, 348] width 1360 height 697
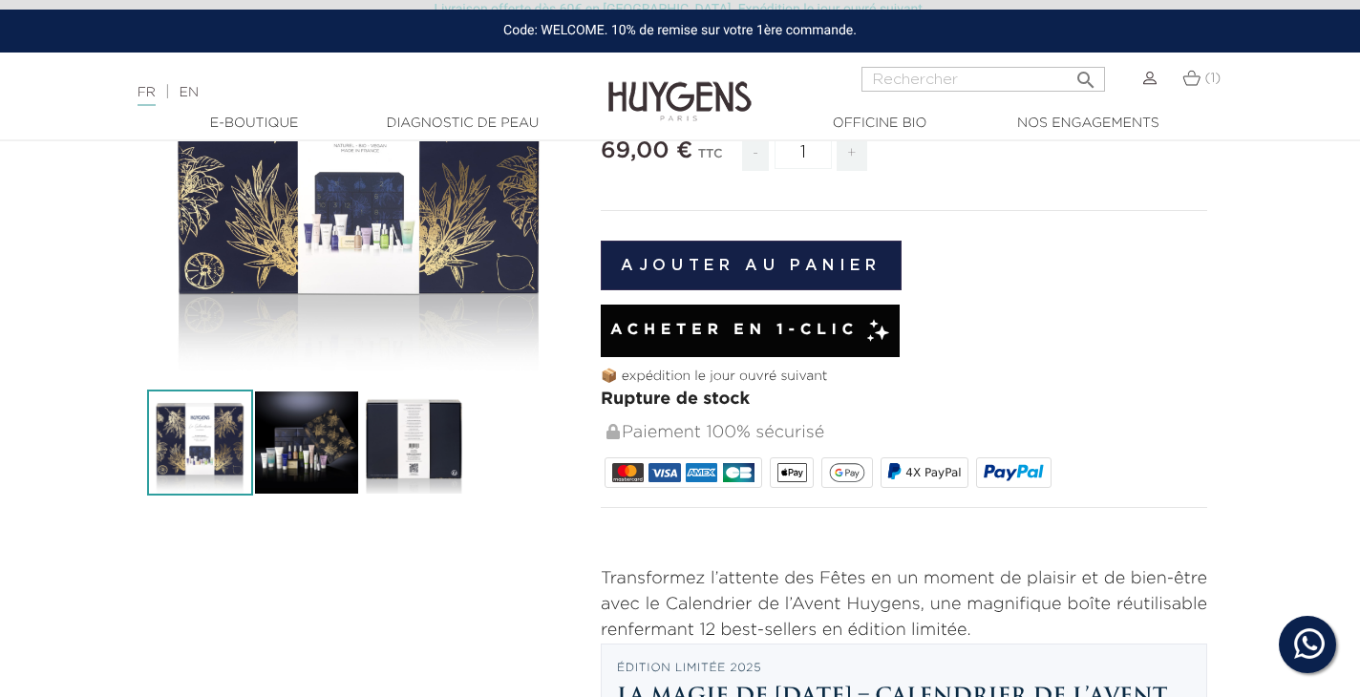
scroll to position [372, 3]
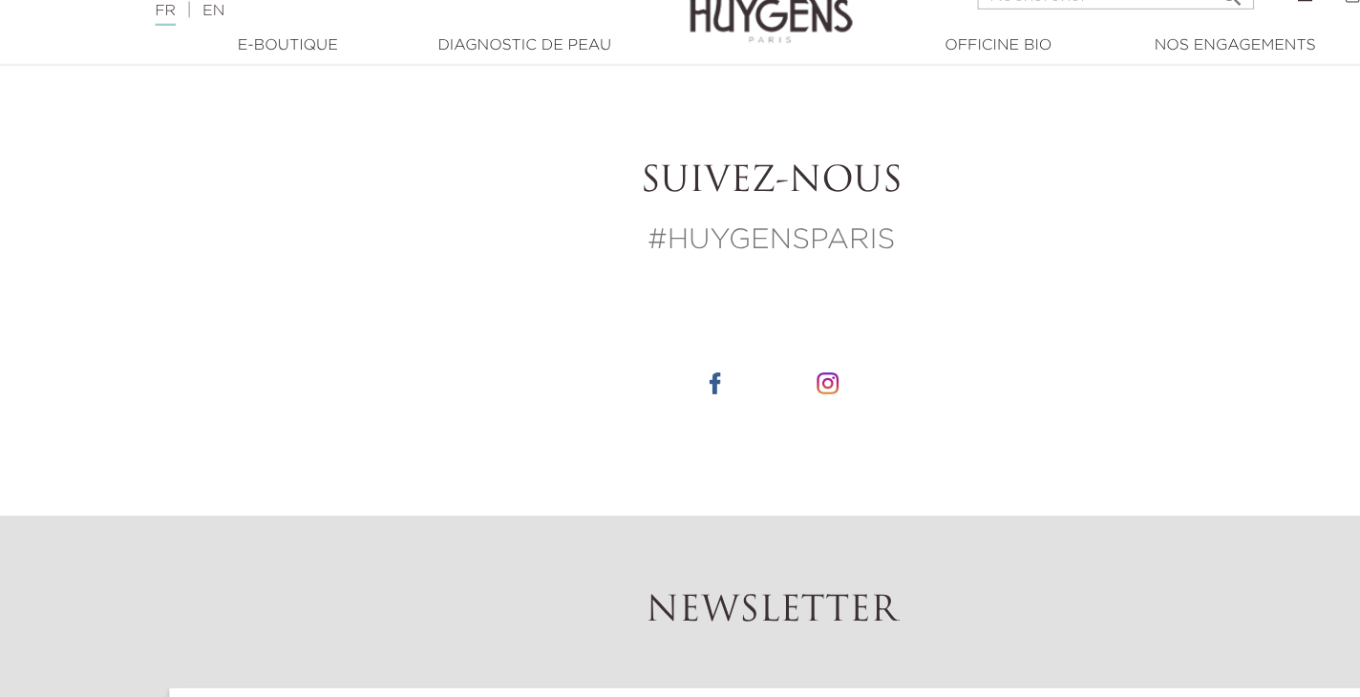
scroll to position [1707, 0]
